Goal: Navigation & Orientation: Understand site structure

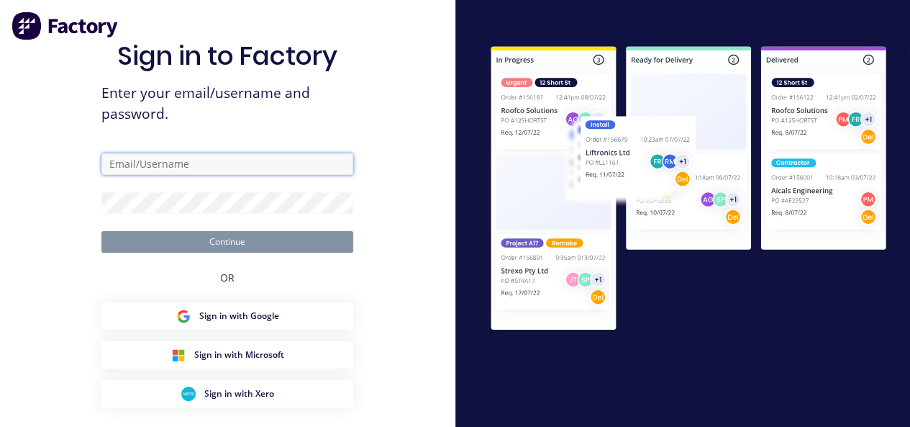
click at [163, 168] on input "text" at bounding box center [227, 164] width 252 height 22
type input "[PERSON_NAME][EMAIL_ADDRESS][DOMAIN_NAME]"
drag, startPoint x: 250, startPoint y: 159, endPoint x: 79, endPoint y: 159, distance: 171.3
click at [79, 159] on div "Sign in to Factory Enter your email/username and password. [PERSON_NAME][EMAIL_…" at bounding box center [227, 247] width 455 height 494
type input "[PERSON_NAME][EMAIL_ADDRESS][DOMAIN_NAME]"
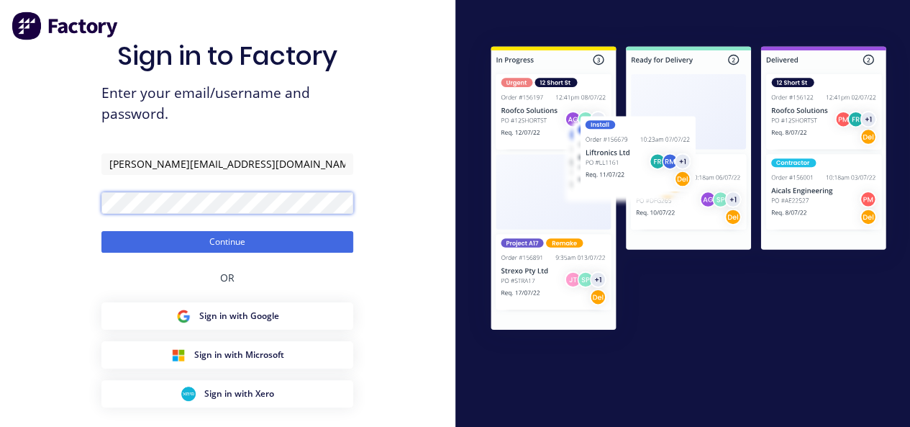
click at [101, 231] on button "Continue" at bounding box center [227, 242] width 252 height 22
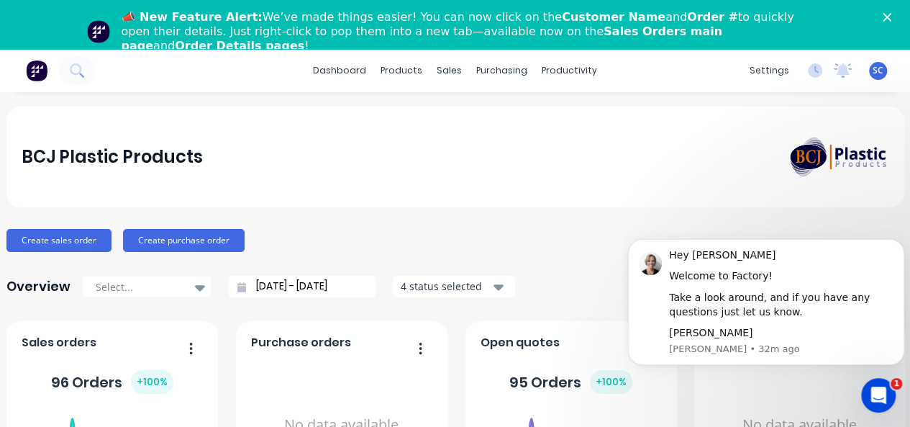
click html "Hey [PERSON_NAME] 👋 Welcome to Factory! Take a look around, and if you have any…"
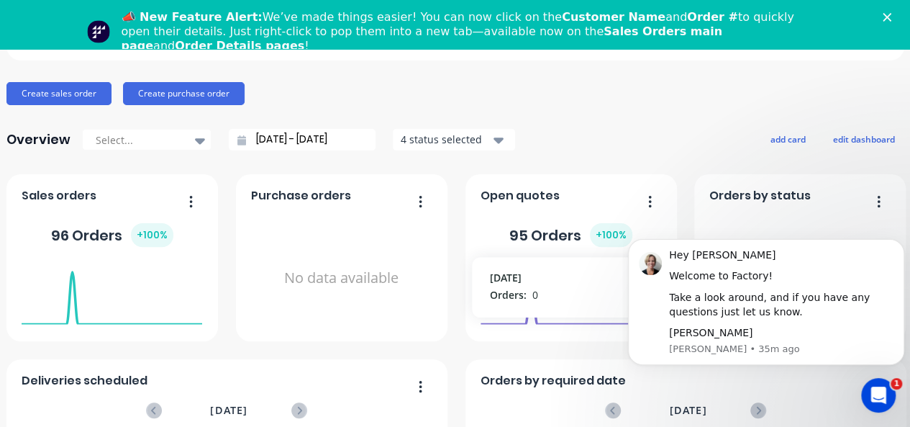
scroll to position [288, 0]
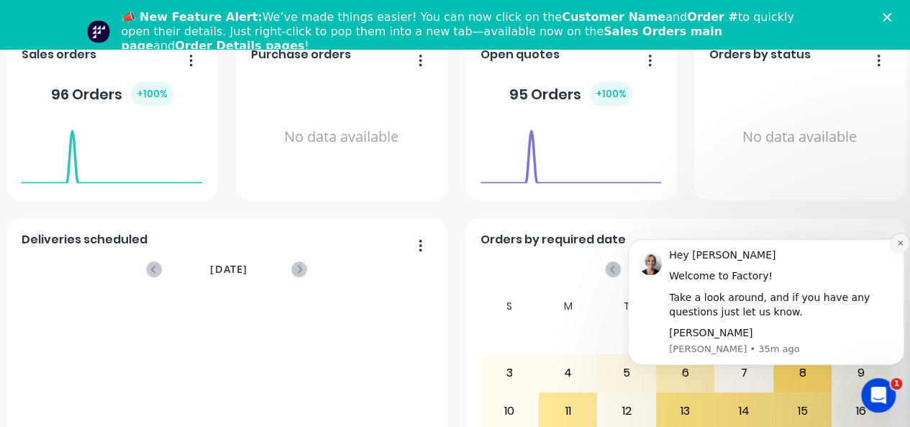
click at [900, 246] on icon "Dismiss notification" at bounding box center [901, 243] width 8 height 8
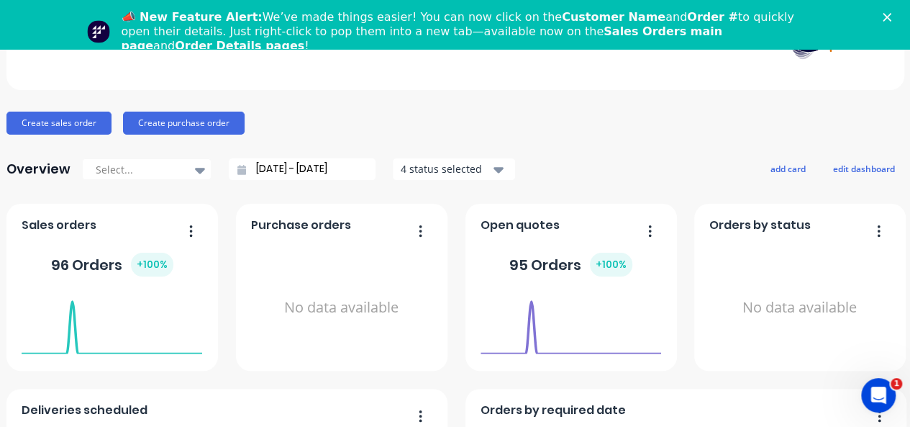
scroll to position [0, 0]
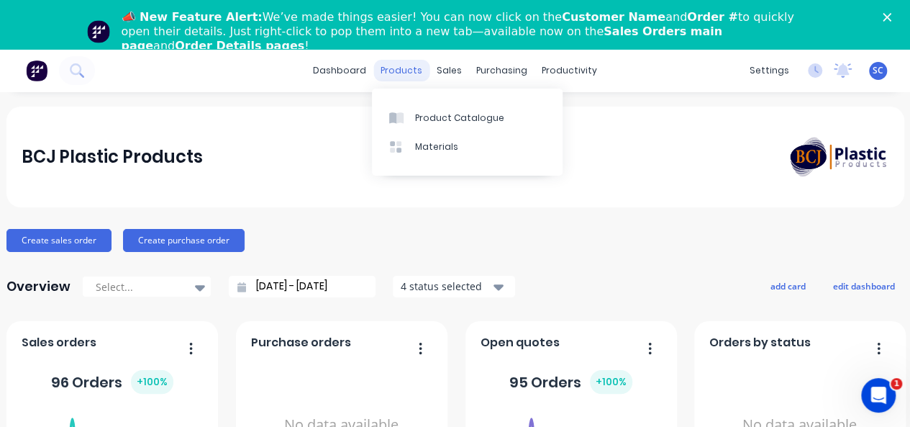
click at [395, 77] on div "products" at bounding box center [401, 71] width 56 height 22
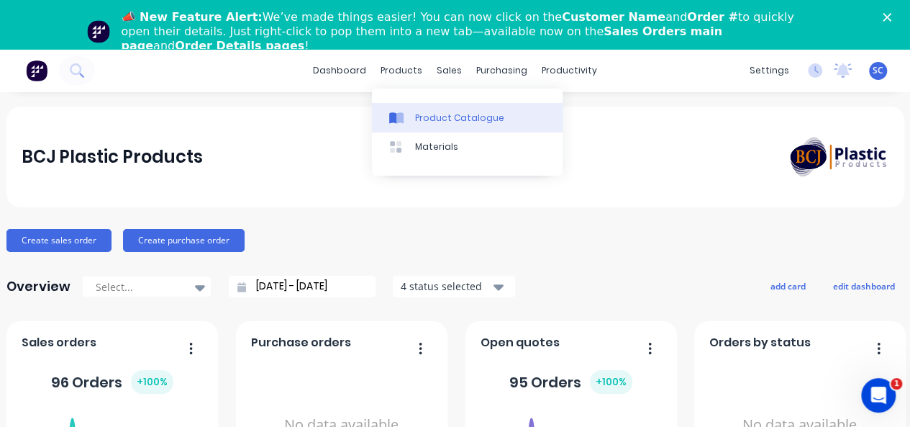
click at [430, 119] on div "Product Catalogue" at bounding box center [459, 118] width 89 height 13
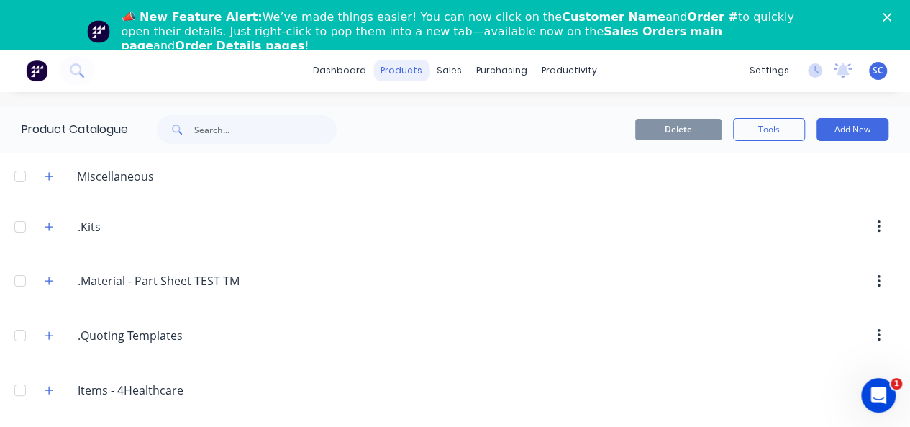
click at [404, 80] on div "products" at bounding box center [401, 71] width 56 height 22
click at [391, 66] on div "products" at bounding box center [401, 71] width 56 height 22
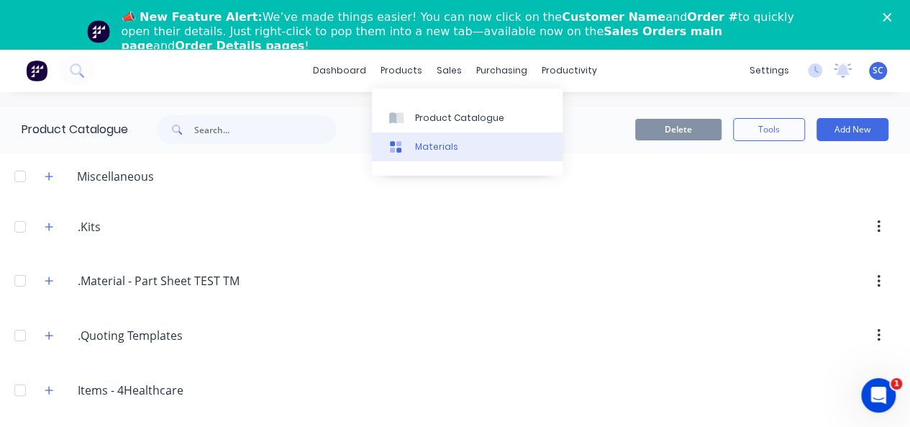
click at [438, 149] on div "Materials" at bounding box center [436, 146] width 43 height 13
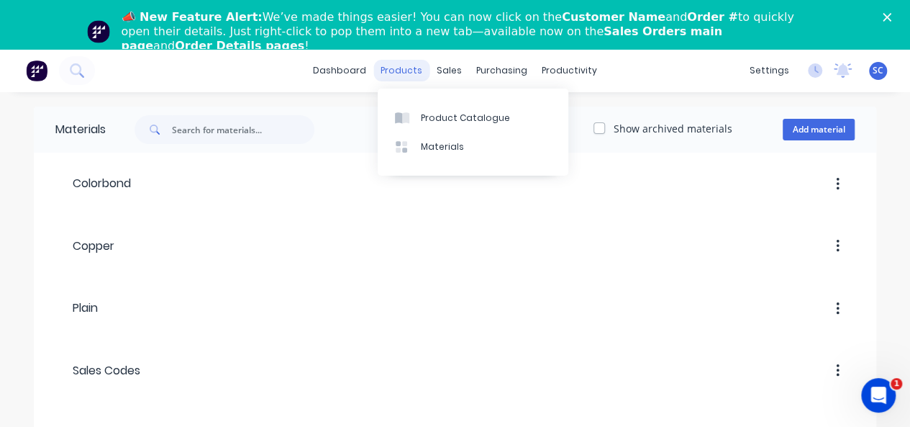
click at [399, 75] on div "products" at bounding box center [401, 71] width 56 height 22
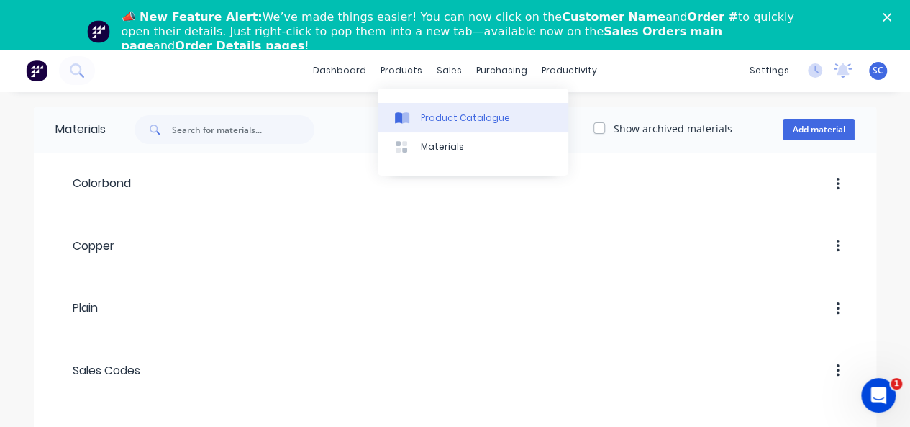
click at [413, 108] on link "Product Catalogue" at bounding box center [473, 117] width 191 height 29
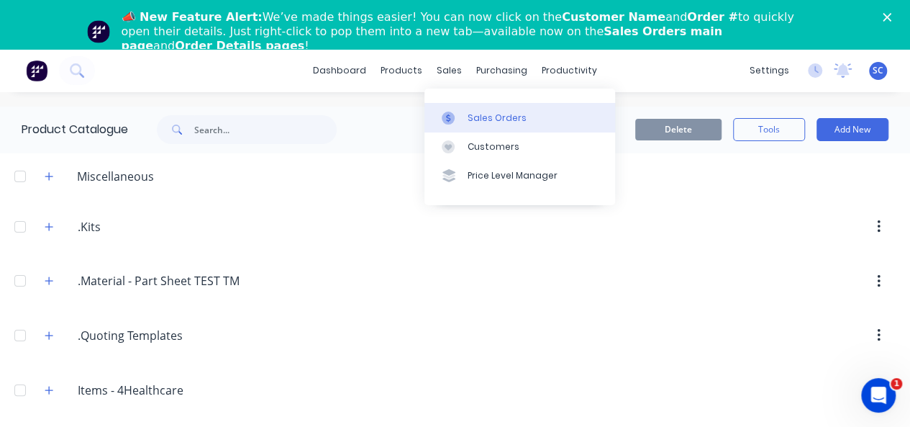
click at [507, 122] on div "Sales Orders" at bounding box center [497, 118] width 59 height 13
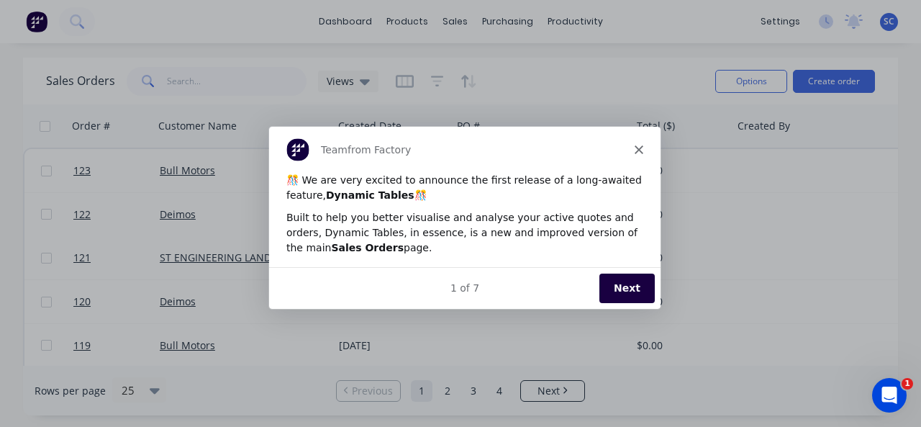
click at [635, 145] on polygon "Close" at bounding box center [638, 149] width 9 height 9
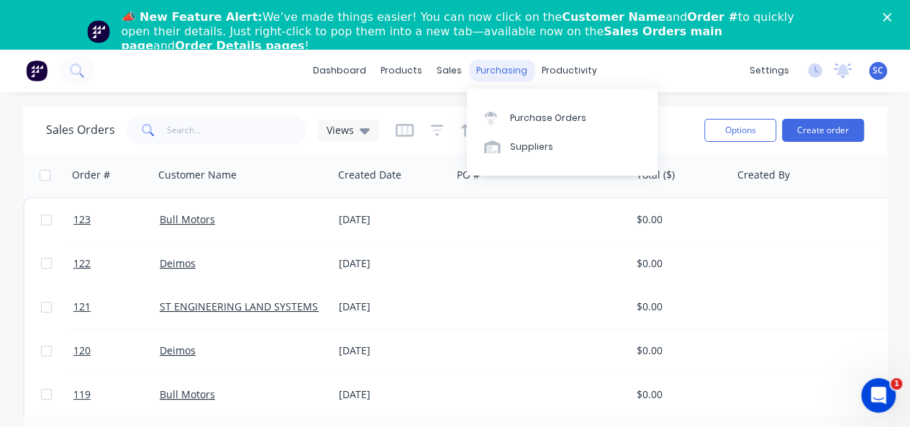
click at [505, 77] on div "purchasing" at bounding box center [501, 71] width 65 height 22
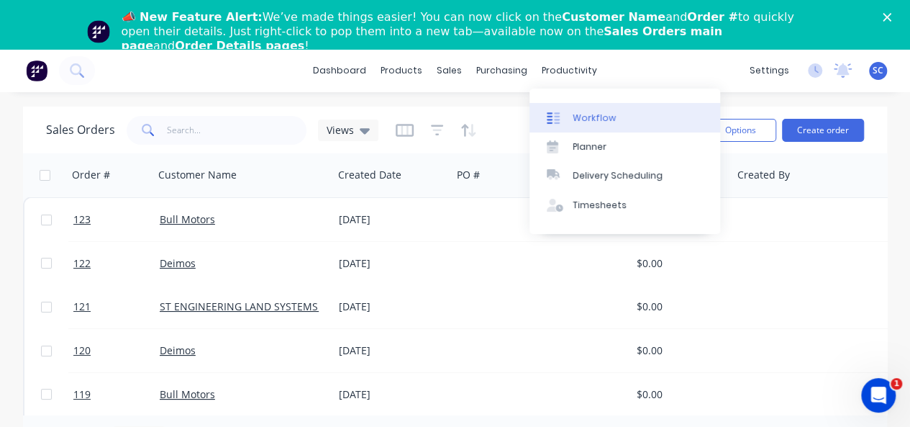
click at [581, 119] on div "Workflow" at bounding box center [594, 118] width 43 height 13
